Goal: Navigation & Orientation: Find specific page/section

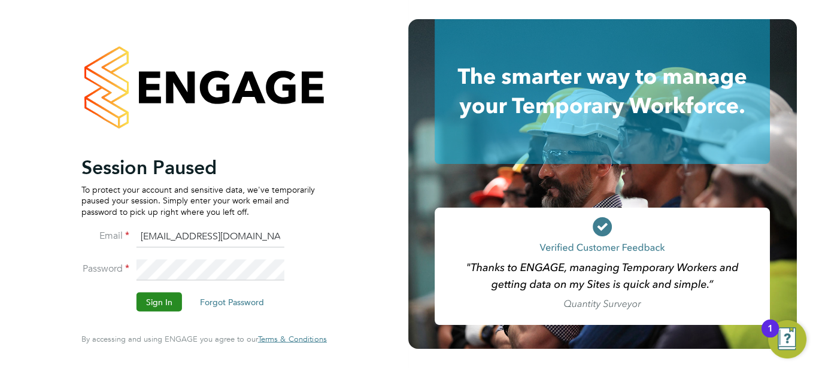
click at [159, 299] on button "Sign In" at bounding box center [160, 302] width 46 height 19
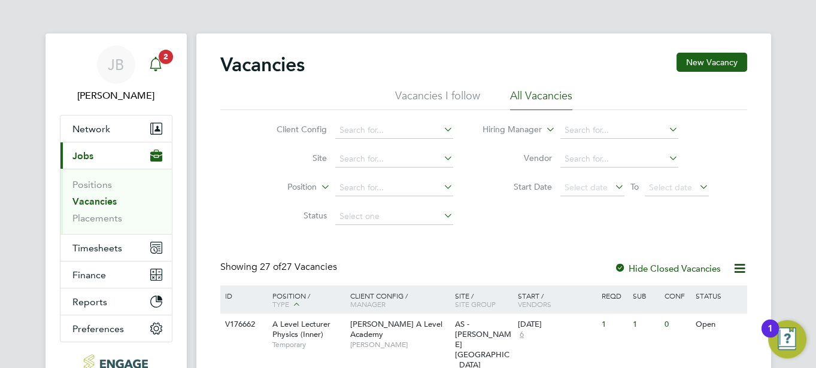
click at [153, 59] on icon "Main navigation" at bounding box center [156, 64] width 14 height 14
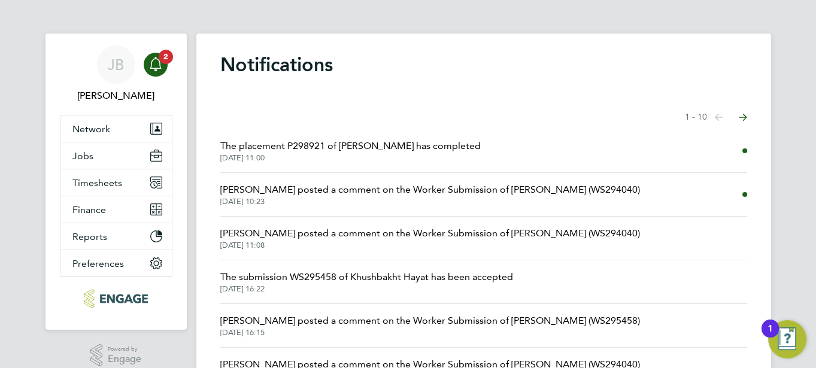
click at [316, 155] on span "28 Aug 2025, 11:00" at bounding box center [350, 158] width 261 height 10
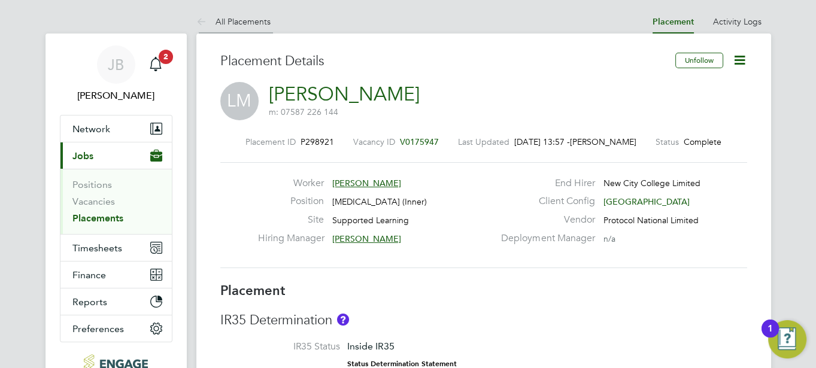
click at [220, 23] on link "All Placements" at bounding box center [233, 21] width 74 height 11
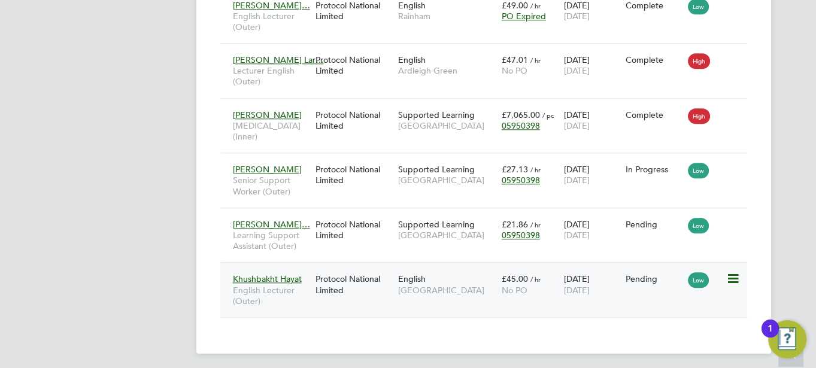
click at [248, 274] on span "Khushbakht Hayat" at bounding box center [267, 279] width 69 height 11
